Goal: Task Accomplishment & Management: Use online tool/utility

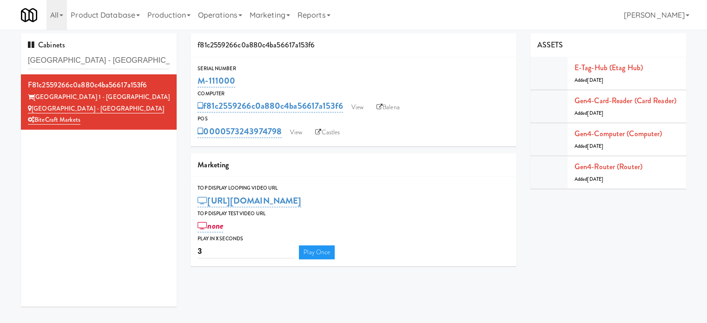
click at [124, 57] on input "[GEOGRAPHIC_DATA] - [GEOGRAPHIC_DATA]" at bounding box center [99, 60] width 142 height 17
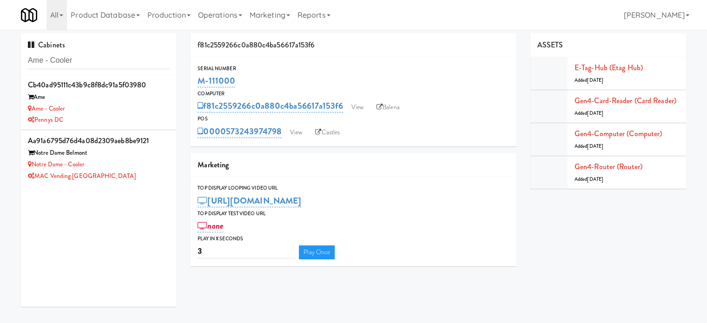
click at [98, 61] on input "Ame - Cooler" at bounding box center [99, 60] width 142 height 17
type input "Ame - Cooler"
click at [110, 139] on div "aa91a6795d76d4a08d2309aeb8be9121" at bounding box center [99, 141] width 142 height 14
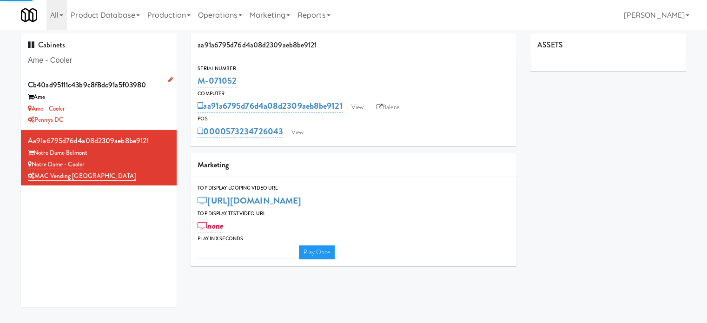
click at [119, 113] on div "Ame - Cooler" at bounding box center [99, 109] width 142 height 12
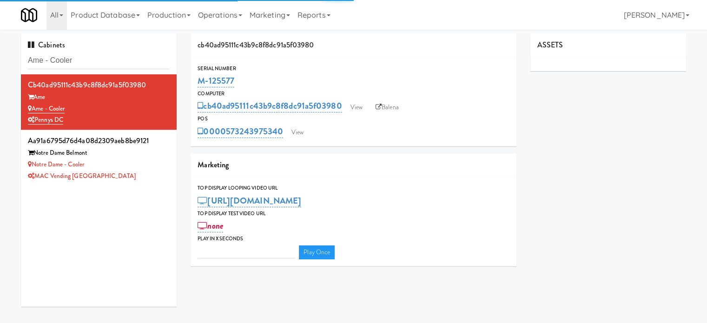
type input "3"
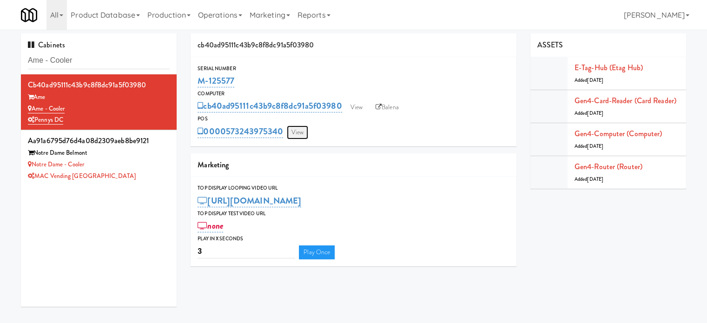
click at [298, 135] on link "View" at bounding box center [297, 132] width 21 height 14
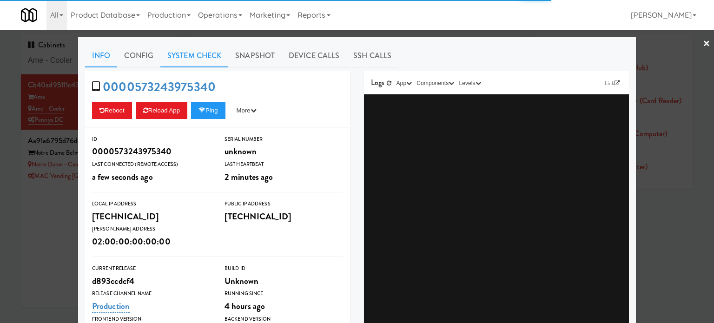
click at [182, 53] on link "System Check" at bounding box center [194, 55] width 68 height 23
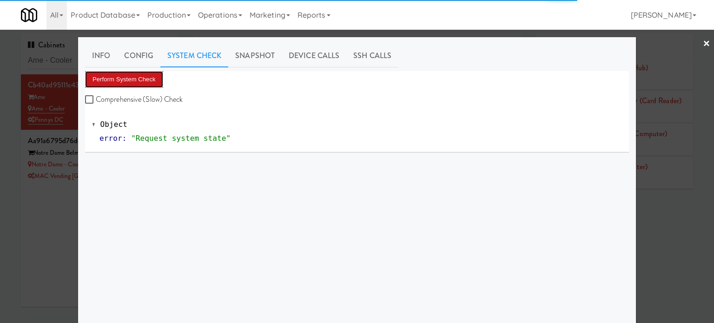
click at [134, 82] on button "Perform System Check" at bounding box center [124, 79] width 78 height 17
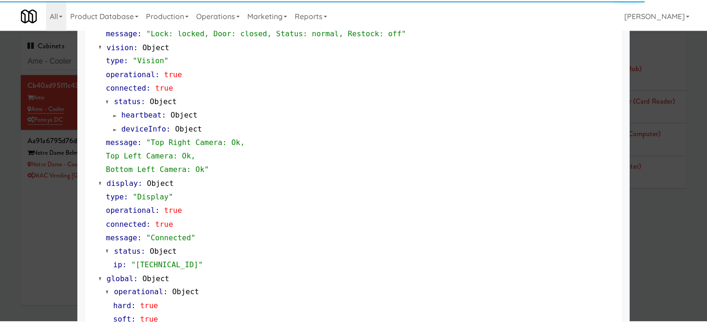
scroll to position [398, 0]
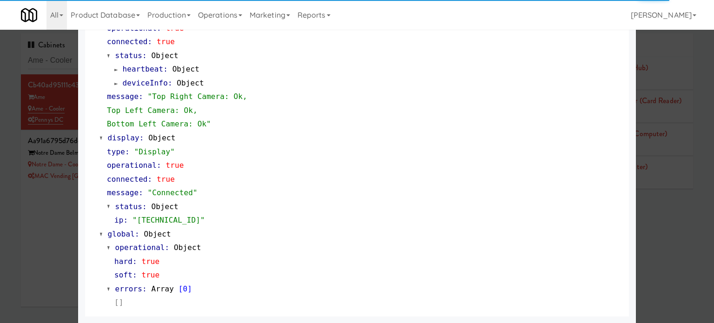
click at [67, 240] on div at bounding box center [357, 161] width 714 height 323
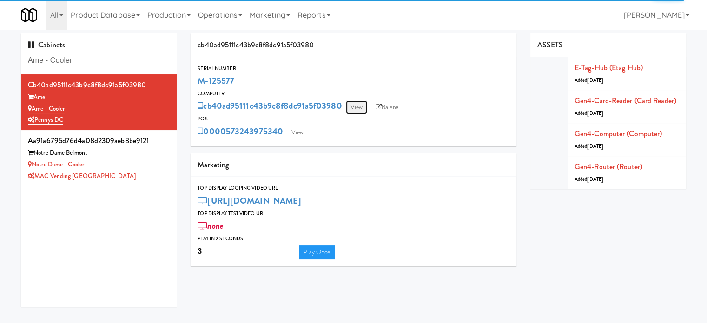
click at [357, 108] on link "View" at bounding box center [356, 107] width 21 height 14
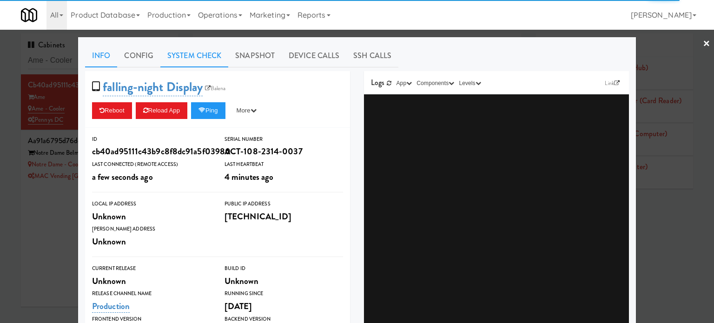
click at [188, 53] on link "System Check" at bounding box center [194, 55] width 68 height 23
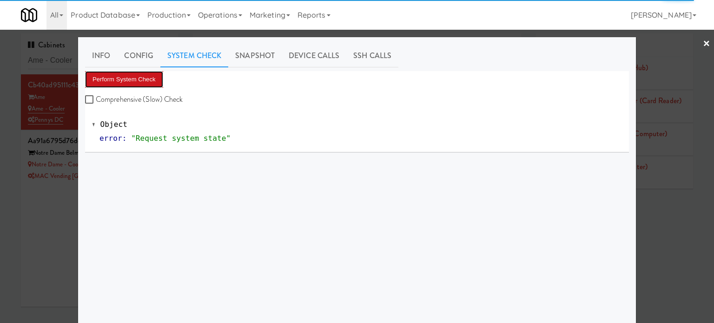
click at [136, 79] on button "Perform System Check" at bounding box center [124, 79] width 78 height 17
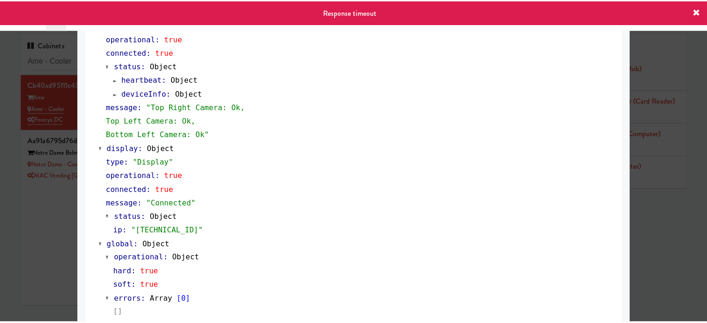
scroll to position [398, 0]
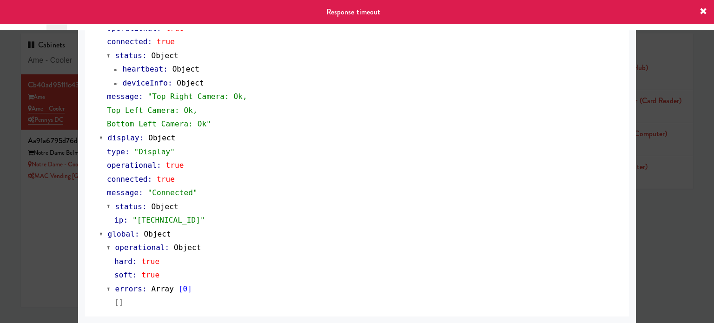
click at [85, 234] on div "Object cardReader : Object type : "Castles" operational : true connected : true…" at bounding box center [357, 14] width 544 height 604
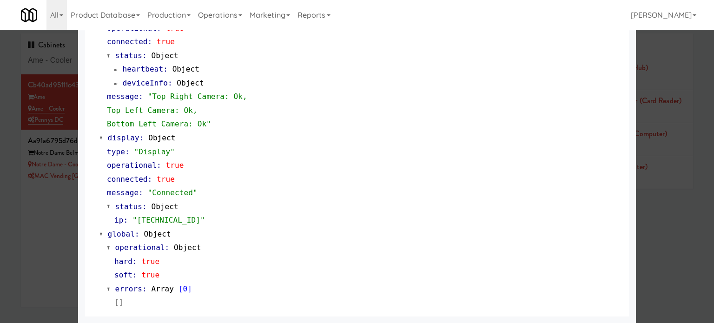
click at [59, 228] on div at bounding box center [357, 161] width 714 height 323
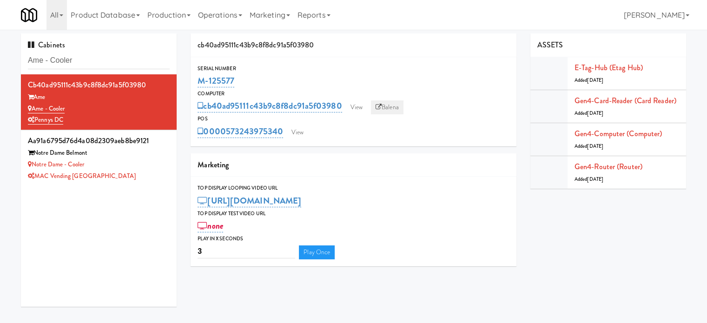
click at [393, 107] on link "Balena" at bounding box center [387, 107] width 33 height 14
